Goal: Transaction & Acquisition: Purchase product/service

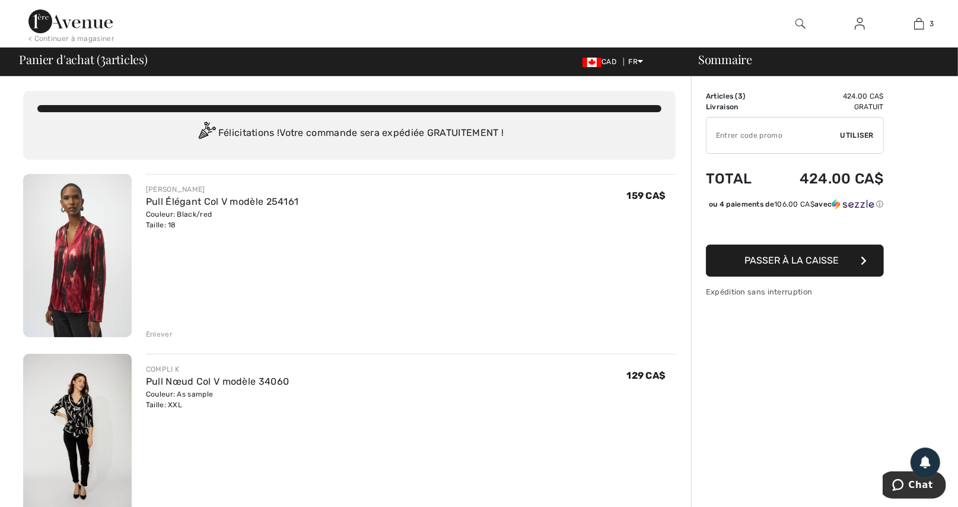
click at [112, 268] on img at bounding box center [77, 255] width 109 height 163
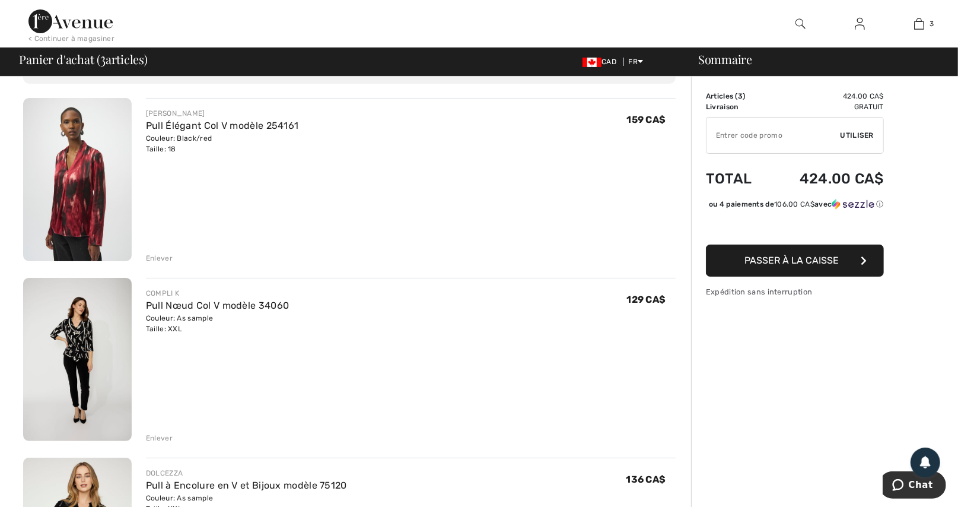
scroll to position [237, 0]
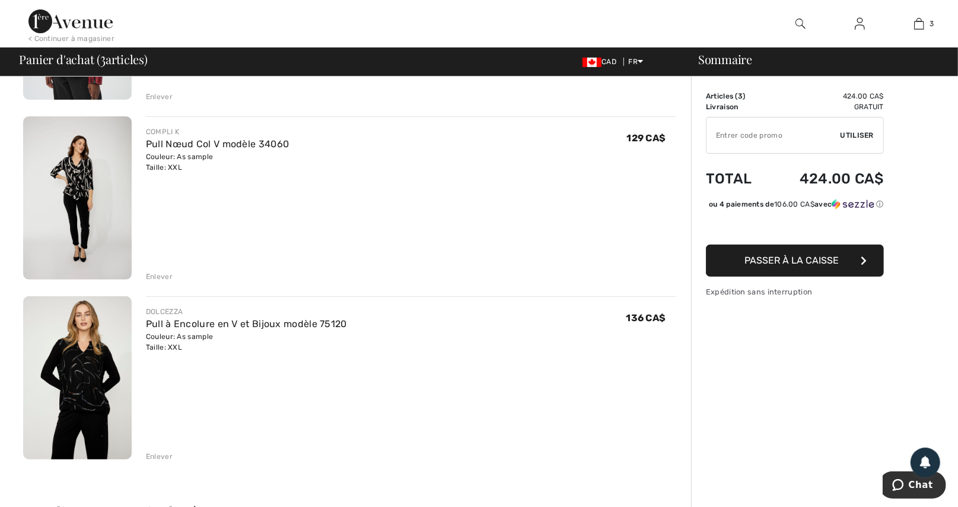
click at [98, 376] on img at bounding box center [77, 377] width 109 height 163
click at [72, 185] on img at bounding box center [77, 197] width 109 height 163
